Goal: Check status: Check status

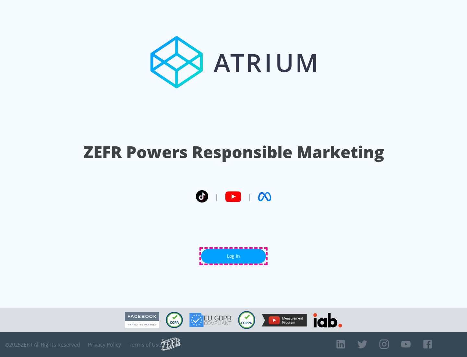
click at [234, 256] on link "Log In" at bounding box center [233, 256] width 65 height 15
